Goal: Manage account settings

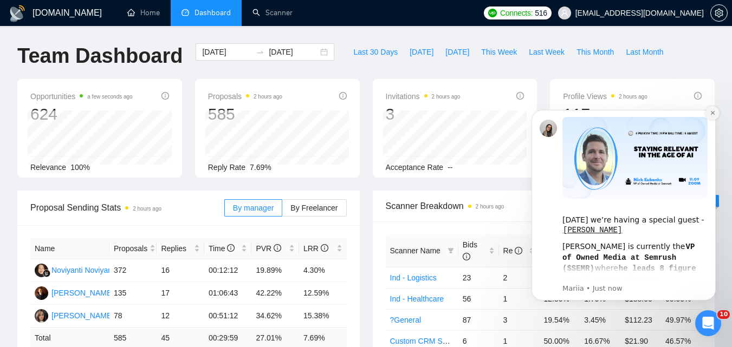
click at [713, 109] on button "Dismiss notification" at bounding box center [712, 113] width 14 height 14
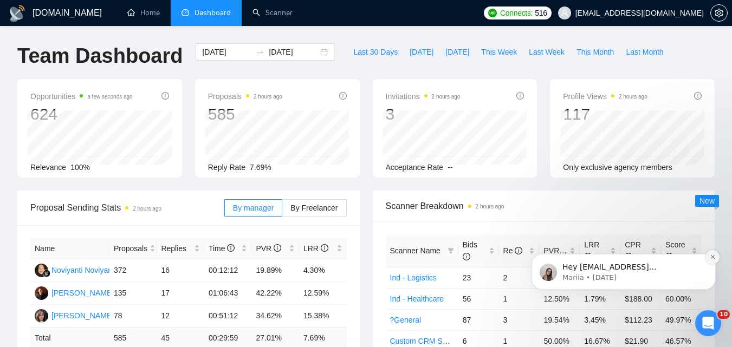
click at [719, 259] on button "Dismiss notification" at bounding box center [712, 257] width 14 height 14
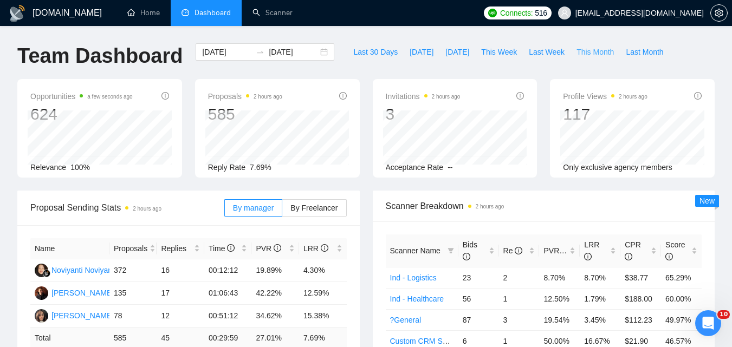
click at [588, 51] on span "This Month" at bounding box center [594, 52] width 37 height 12
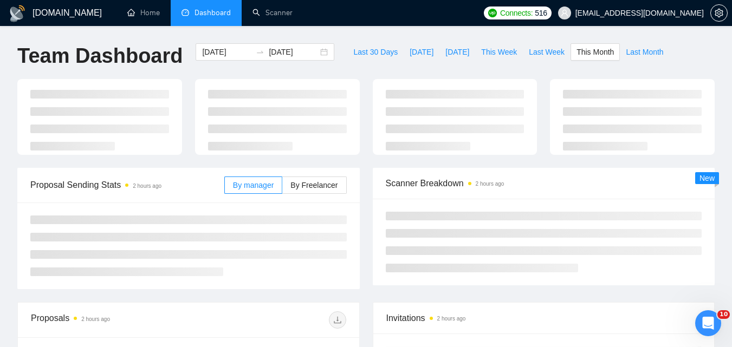
type input "2025-09-01"
type input "2025-09-30"
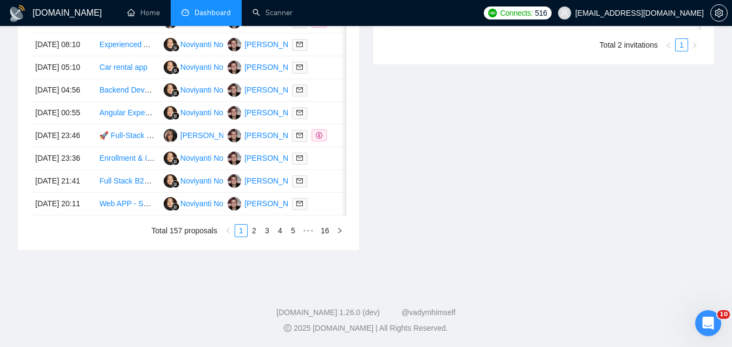
scroll to position [596, 0]
click at [250, 237] on link "2" at bounding box center [254, 231] width 12 height 12
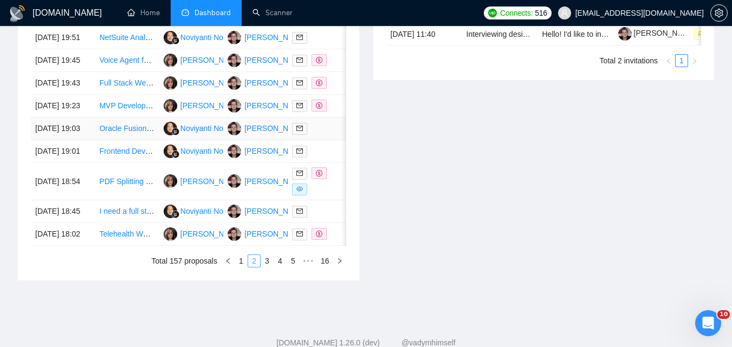
scroll to position [542, 0]
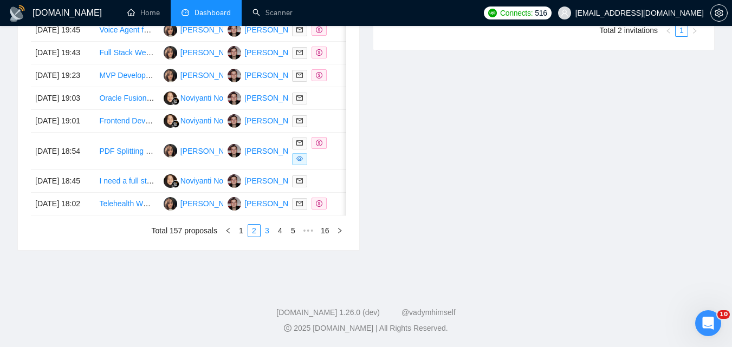
click at [271, 237] on link "3" at bounding box center [267, 231] width 12 height 12
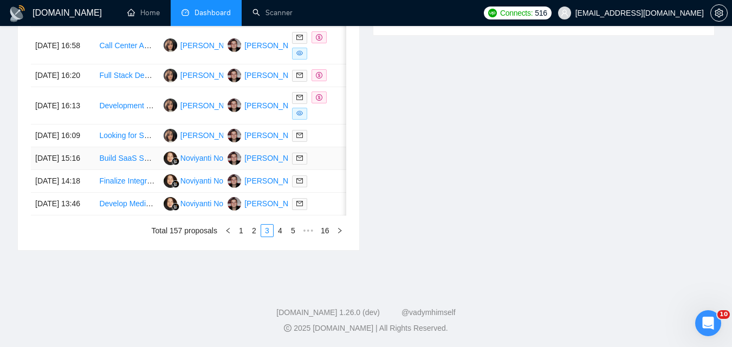
scroll to position [642, 0]
click at [240, 226] on link "1" at bounding box center [241, 231] width 12 height 12
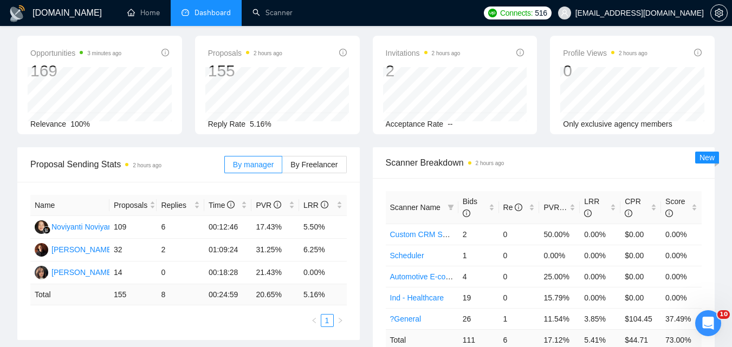
scroll to position [0, 0]
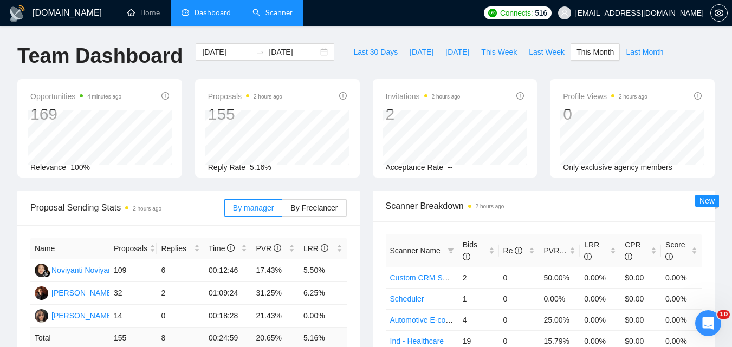
click at [268, 8] on link "Scanner" at bounding box center [272, 12] width 40 height 9
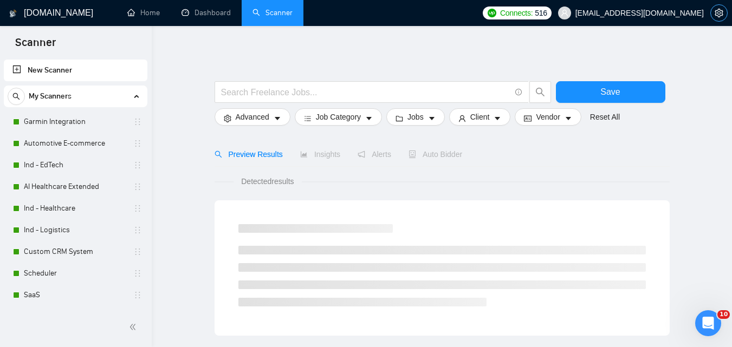
click at [718, 16] on icon "setting" at bounding box center [718, 13] width 8 height 9
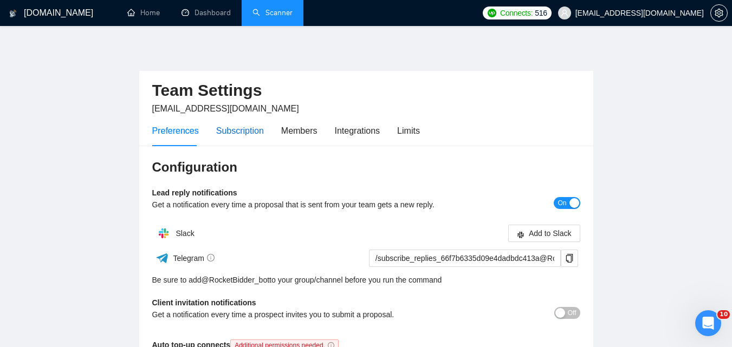
click at [256, 129] on div "Subscription" at bounding box center [240, 131] width 48 height 14
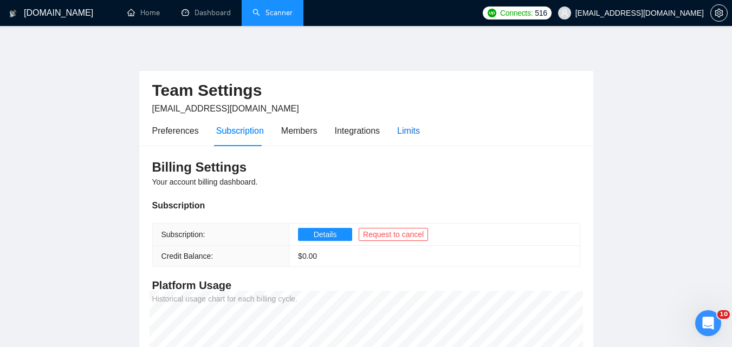
click at [415, 130] on div "Limits" at bounding box center [408, 131] width 23 height 14
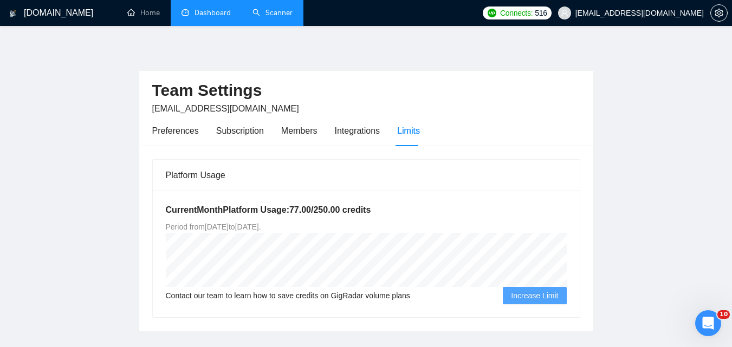
click at [209, 9] on link "Dashboard" at bounding box center [205, 12] width 49 height 9
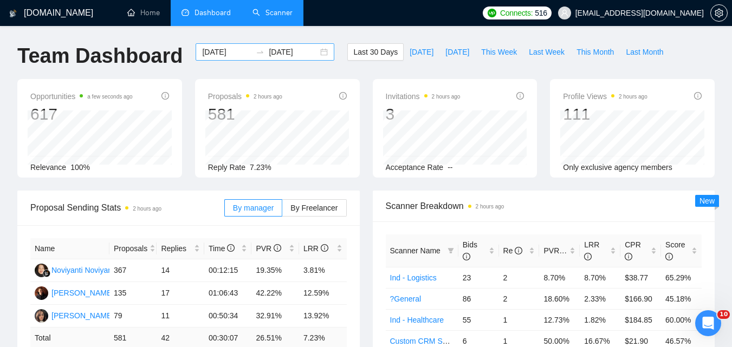
click at [315, 50] on div "2025-08-10 2025-09-09" at bounding box center [265, 51] width 139 height 17
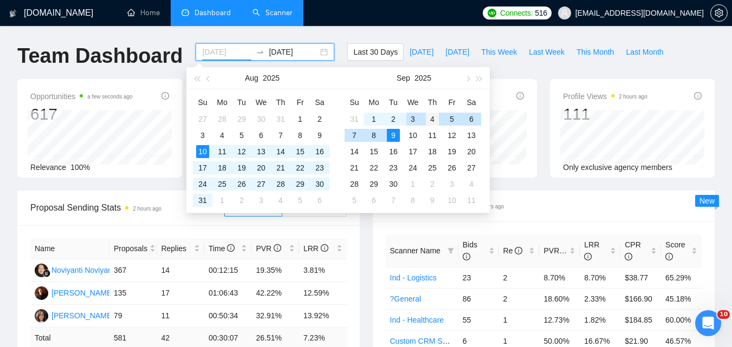
type input "[DATE]"
click at [431, 118] on div "4" at bounding box center [432, 119] width 13 height 13
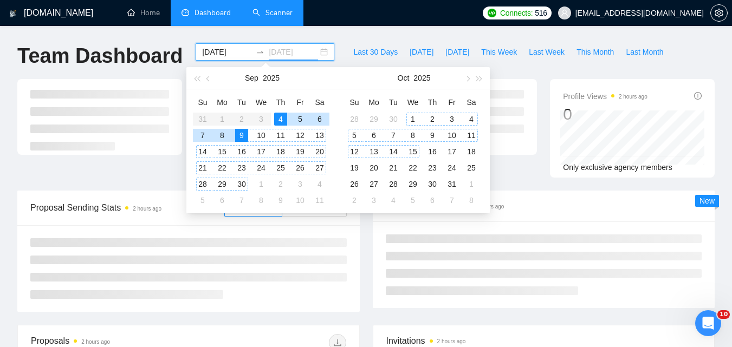
type input "[DATE]"
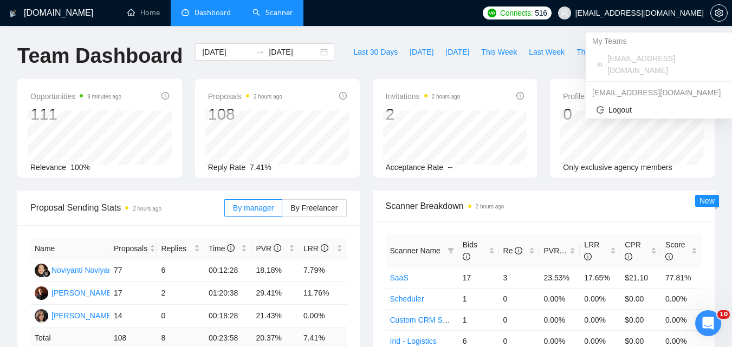
click at [681, 13] on span "[EMAIL_ADDRESS][DOMAIN_NAME]" at bounding box center [639, 13] width 128 height 0
click at [724, 11] on span "setting" at bounding box center [719, 13] width 16 height 9
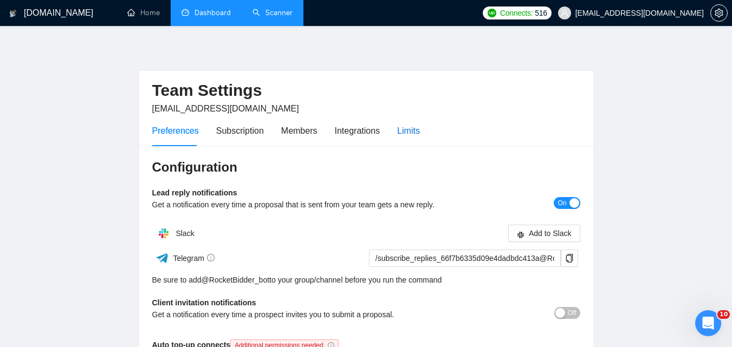
click at [398, 127] on div "Limits" at bounding box center [408, 131] width 23 height 14
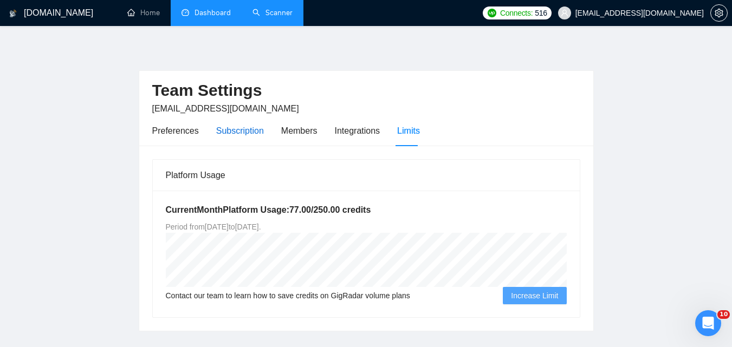
click at [256, 131] on div "Subscription" at bounding box center [240, 131] width 48 height 14
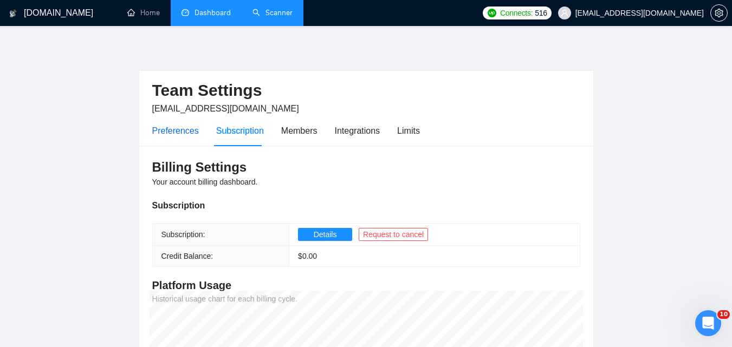
click at [173, 131] on div "Preferences" at bounding box center [175, 131] width 47 height 14
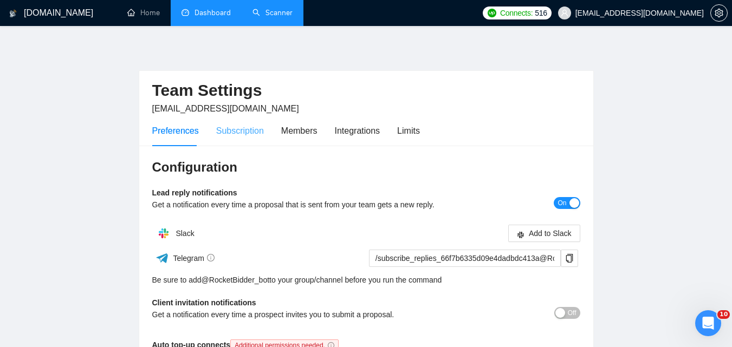
click at [231, 119] on div "Subscription" at bounding box center [240, 130] width 48 height 31
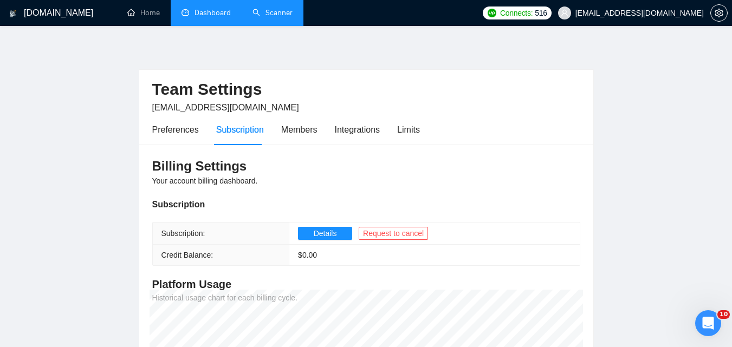
scroll to position [1, 0]
click at [340, 231] on button "Details" at bounding box center [325, 233] width 54 height 13
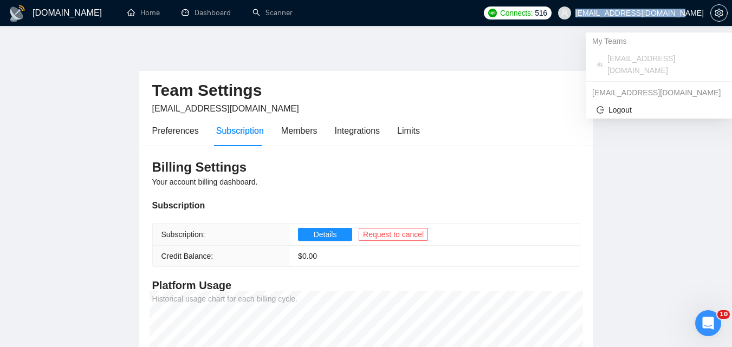
drag, startPoint x: 608, startPoint y: 11, endPoint x: 702, endPoint y: 11, distance: 93.7
click at [702, 11] on span "[EMAIL_ADDRESS][DOMAIN_NAME]" at bounding box center [630, 13] width 159 height 35
copy span "[EMAIL_ADDRESS][DOMAIN_NAME]"
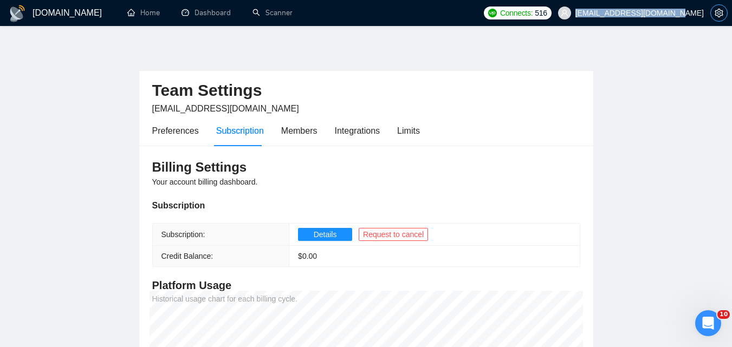
click at [717, 11] on icon "setting" at bounding box center [718, 13] width 8 height 9
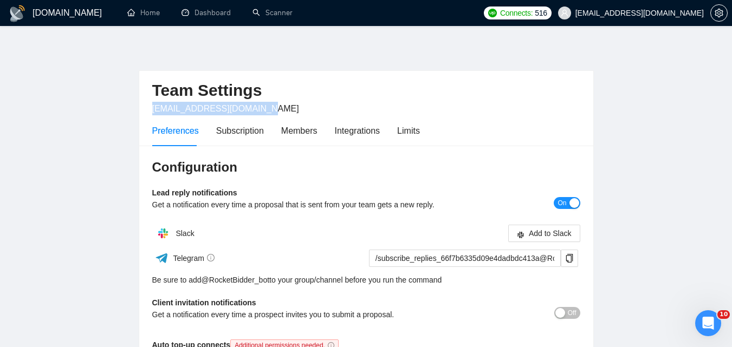
drag, startPoint x: 307, startPoint y: 108, endPoint x: 149, endPoint y: 110, distance: 157.6
click at [149, 110] on div "Team Settings v.stokoz@webmagic.agency Preferences Subscription Members Integra…" at bounding box center [366, 108] width 454 height 75
copy span "[EMAIL_ADDRESS][DOMAIN_NAME]"
click at [304, 135] on div "Members" at bounding box center [299, 131] width 36 height 14
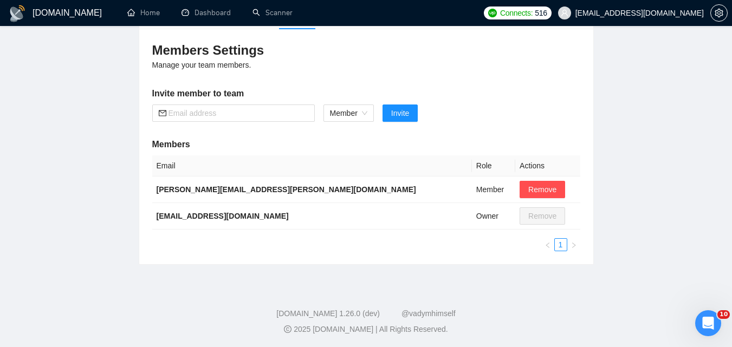
scroll to position [118, 0]
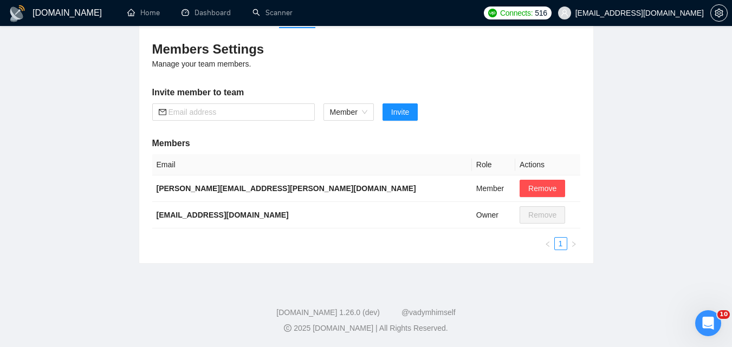
click at [36, 16] on h1 "[DOMAIN_NAME]" at bounding box center [66, 13] width 69 height 26
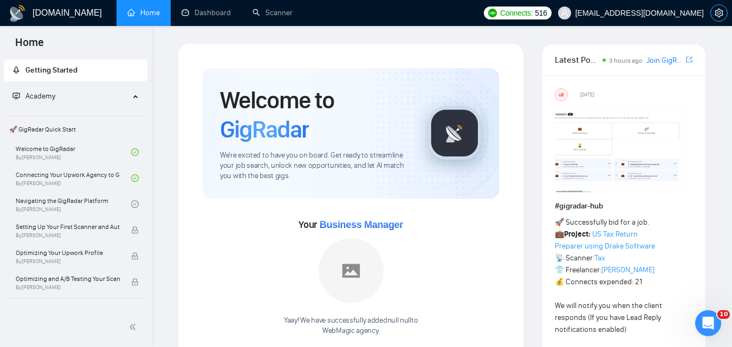
click at [724, 18] on button "button" at bounding box center [718, 12] width 17 height 17
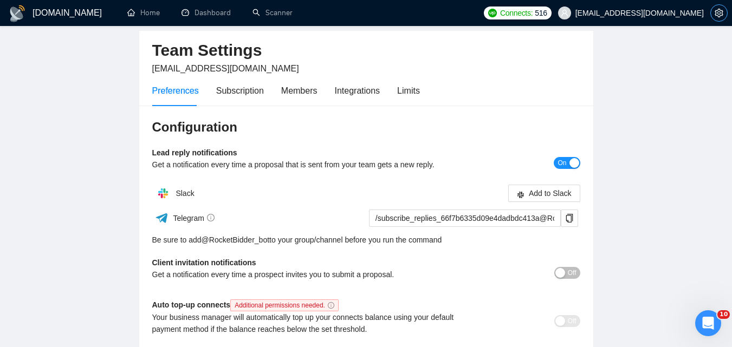
scroll to position [54, 0]
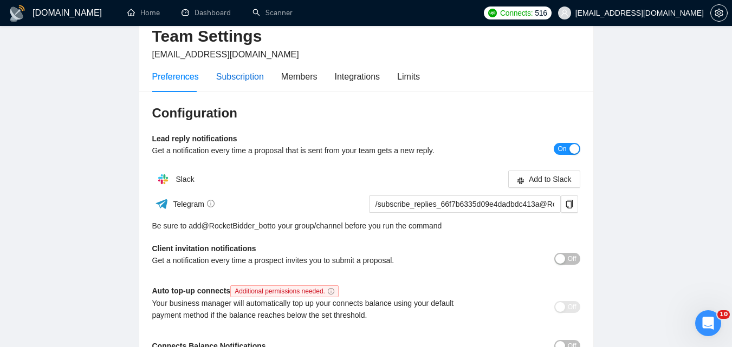
click at [243, 75] on div "Subscription" at bounding box center [240, 77] width 48 height 14
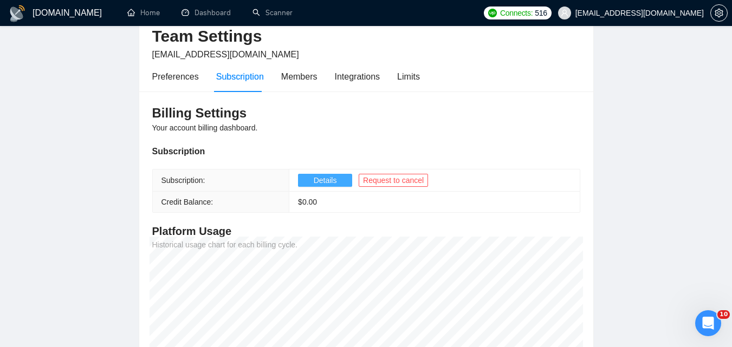
click at [327, 179] on span "Details" at bounding box center [325, 180] width 23 height 12
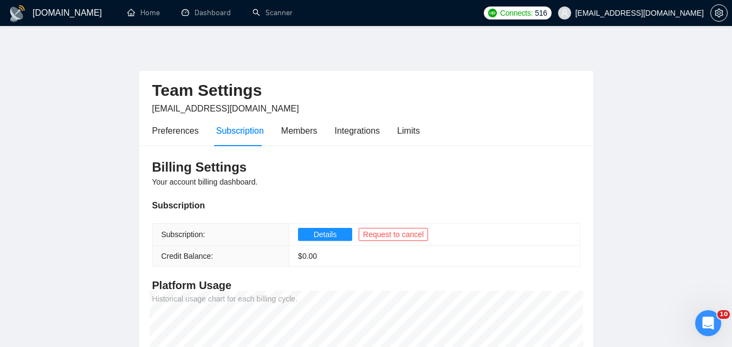
scroll to position [108, 0]
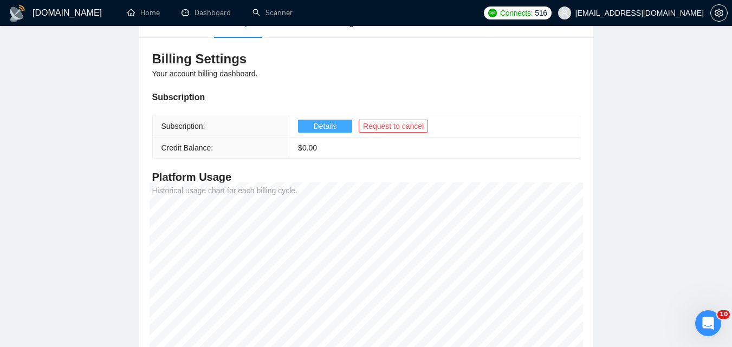
click at [305, 131] on button "Details" at bounding box center [325, 126] width 54 height 13
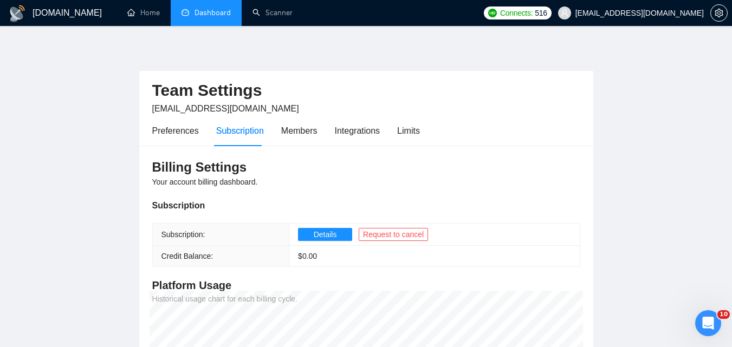
click at [186, 16] on link "Dashboard" at bounding box center [205, 12] width 49 height 9
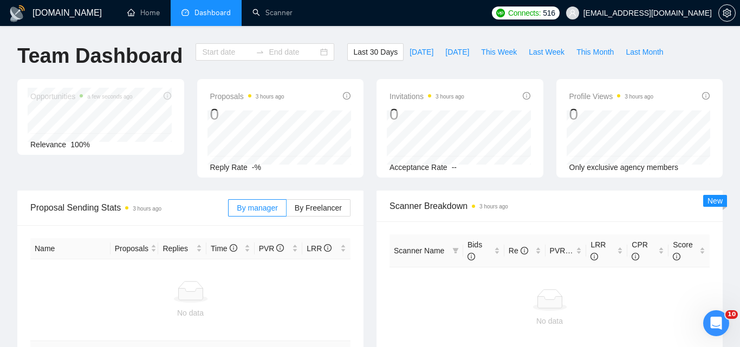
type input "[DATE]"
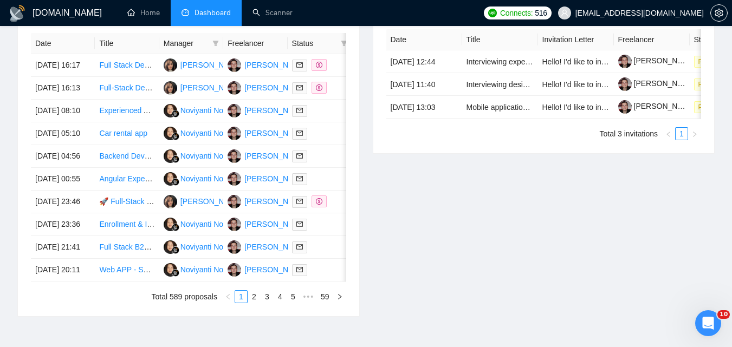
scroll to position [542, 0]
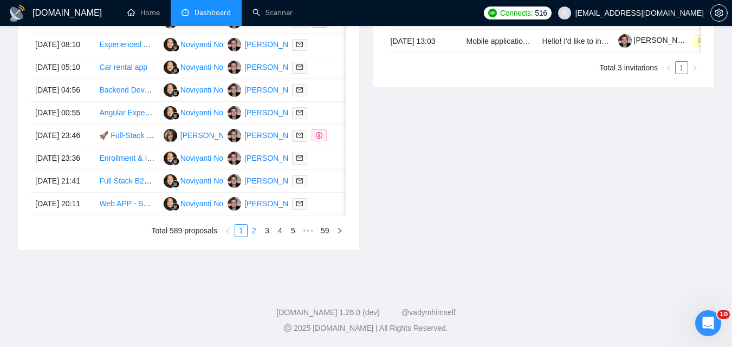
click at [255, 237] on link "2" at bounding box center [254, 231] width 12 height 12
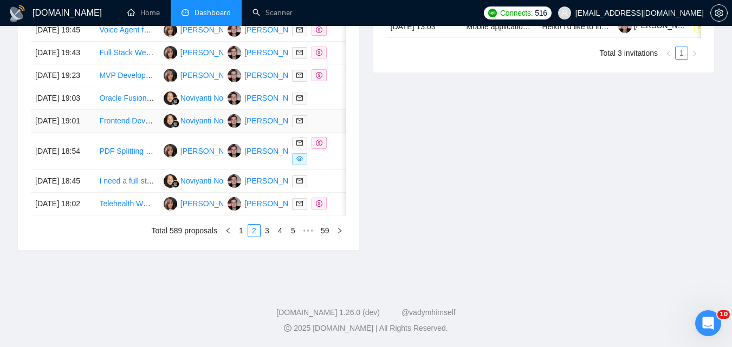
scroll to position [638, 0]
click at [269, 227] on link "3" at bounding box center [267, 231] width 12 height 12
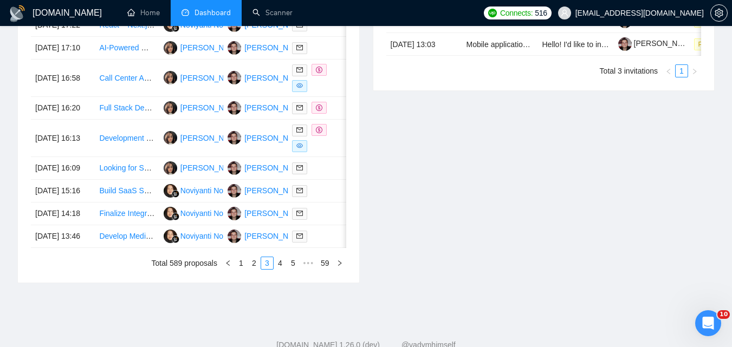
scroll to position [584, 0]
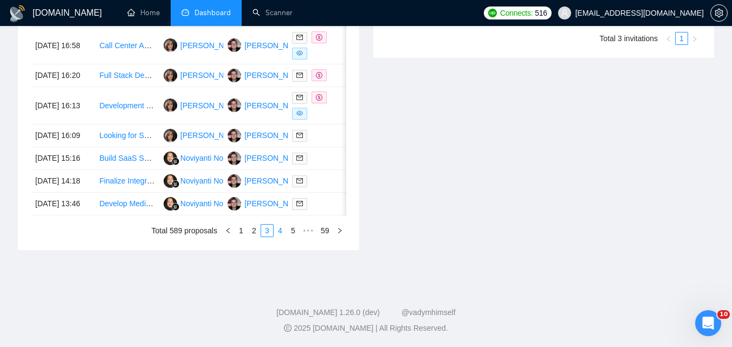
click at [284, 237] on link "4" at bounding box center [280, 231] width 12 height 12
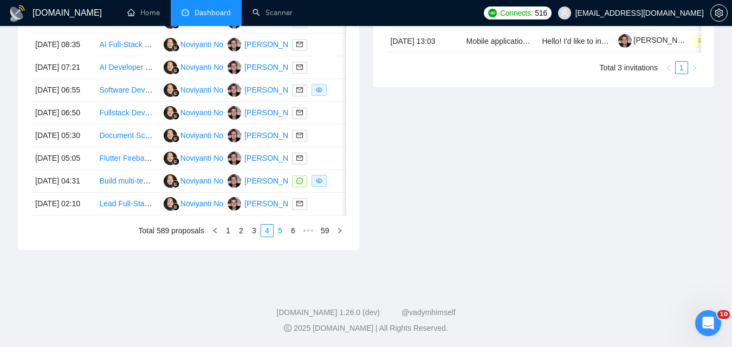
click at [282, 237] on link "5" at bounding box center [280, 231] width 12 height 12
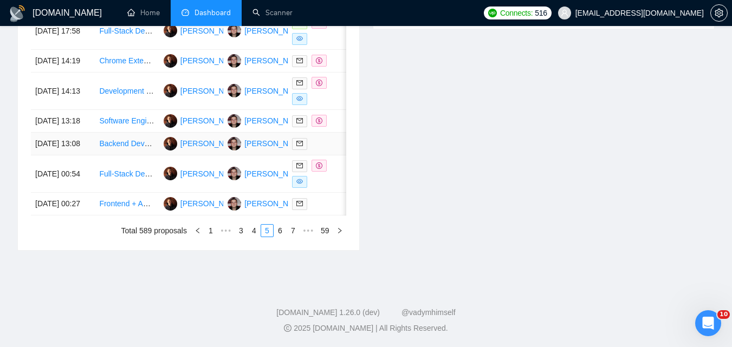
scroll to position [638, 0]
click at [279, 237] on link "6" at bounding box center [280, 231] width 12 height 12
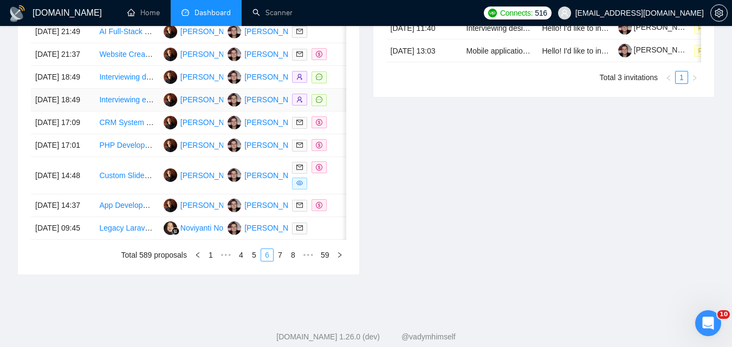
scroll to position [530, 0]
